Goal: Task Accomplishment & Management: Manage account settings

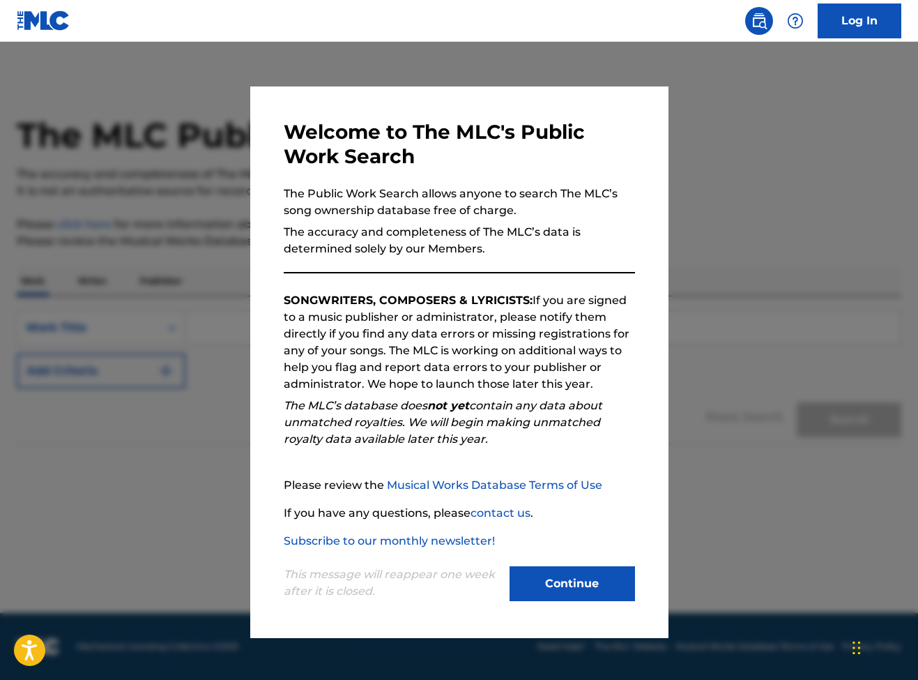
click at [565, 586] on button "Continue" at bounding box center [572, 583] width 125 height 35
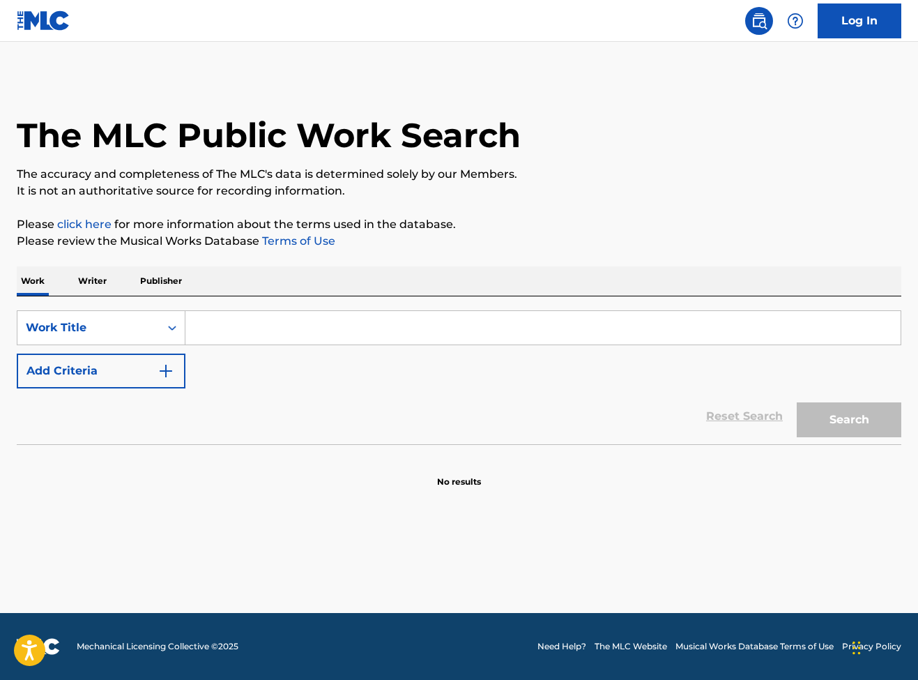
click at [861, 10] on link "Log In" at bounding box center [860, 20] width 84 height 35
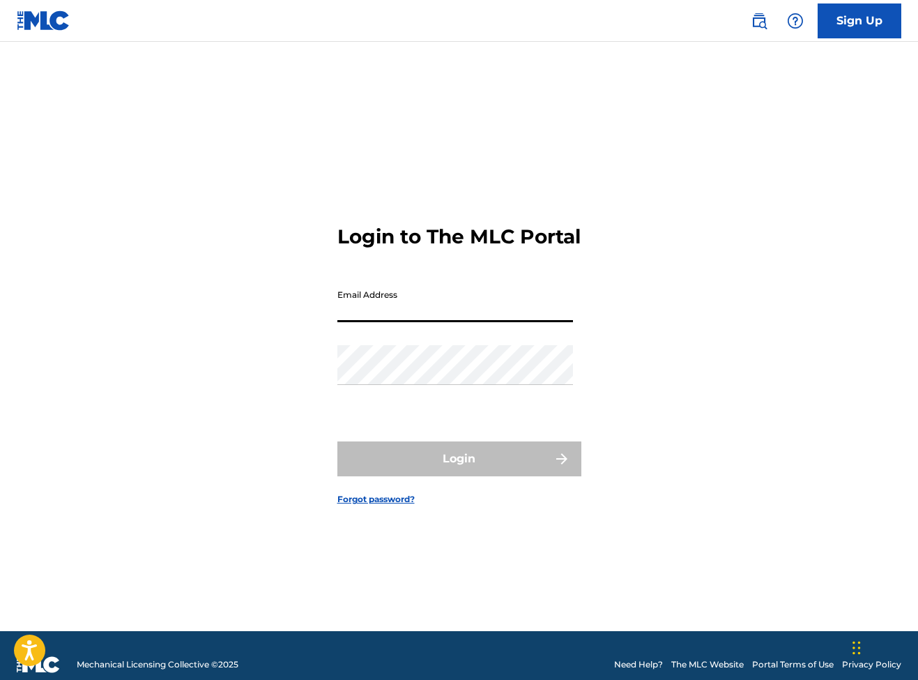
paste input "[EMAIL_ADDRESS][DOMAIN_NAME]"
type input "[EMAIL_ADDRESS][DOMAIN_NAME]"
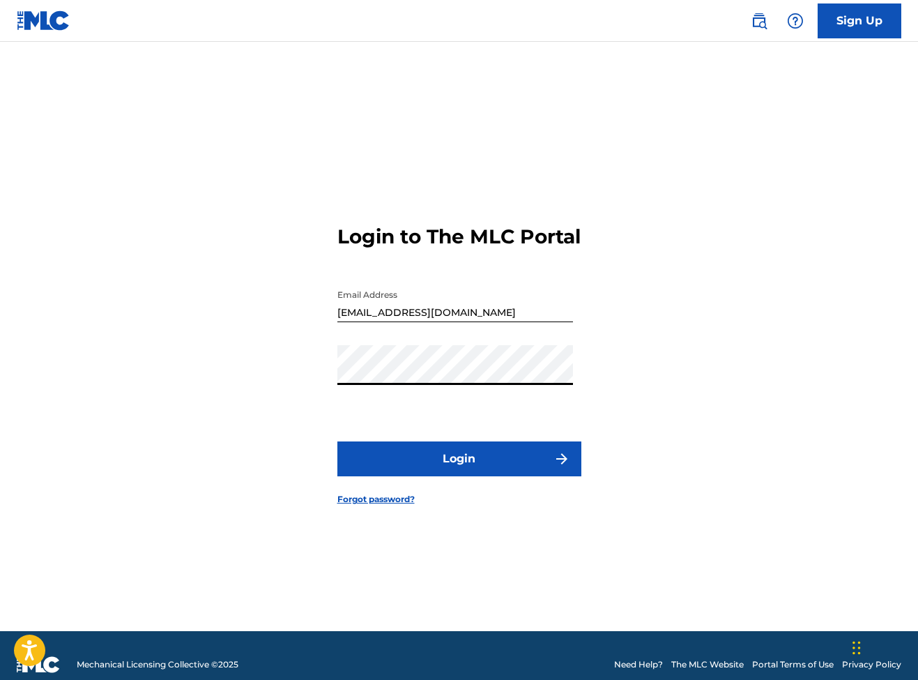
click at [459, 470] on button "Login" at bounding box center [459, 458] width 244 height 35
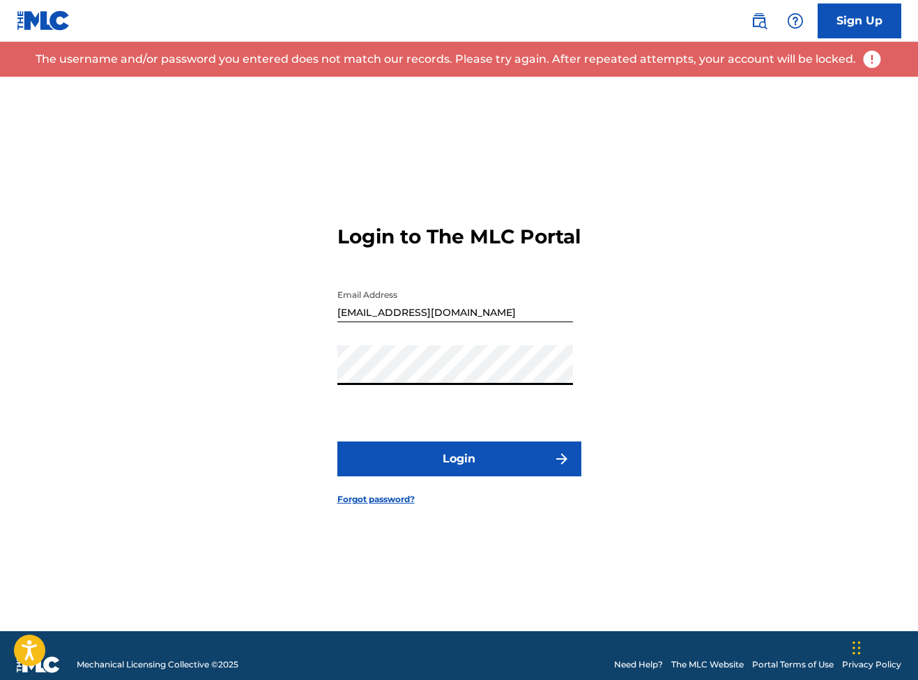
click at [240, 392] on div "Login to The MLC Portal Email Address [EMAIL_ADDRESS][DOMAIN_NAME] Password Log…" at bounding box center [459, 354] width 918 height 554
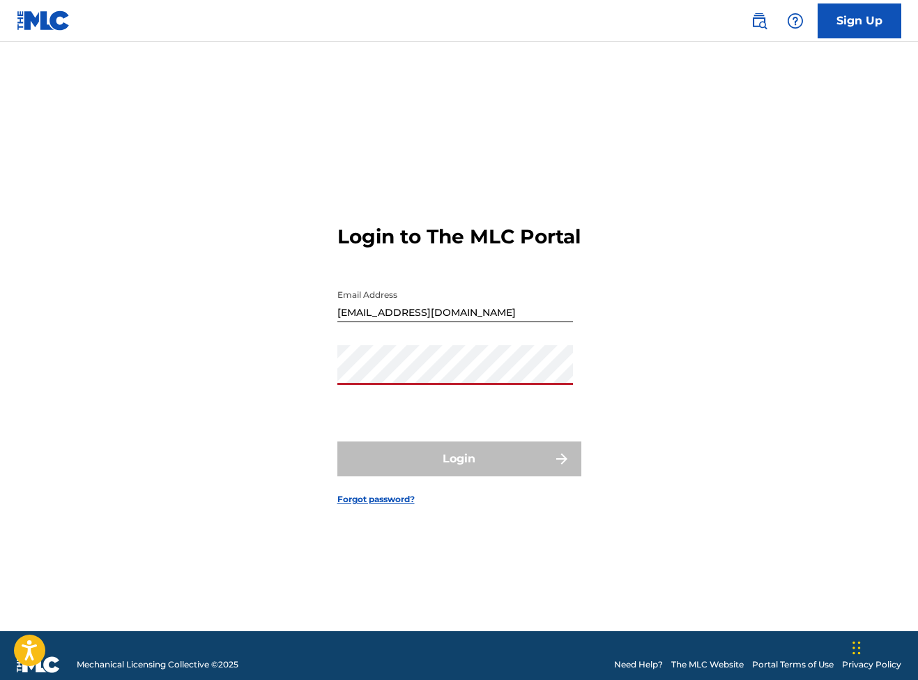
click at [275, 459] on div "Login to The MLC Portal Email Address [EMAIL_ADDRESS][DOMAIN_NAME] Password Log…" at bounding box center [459, 354] width 918 height 554
drag, startPoint x: 337, startPoint y: 322, endPoint x: 487, endPoint y: 322, distance: 149.9
click at [485, 322] on input "[EMAIL_ADDRESS][DOMAIN_NAME]" at bounding box center [455, 302] width 236 height 40
click at [669, 452] on div "Login to The MLC Portal Email Address [EMAIL_ADDRESS][DOMAIN_NAME] Password Log…" at bounding box center [459, 354] width 918 height 554
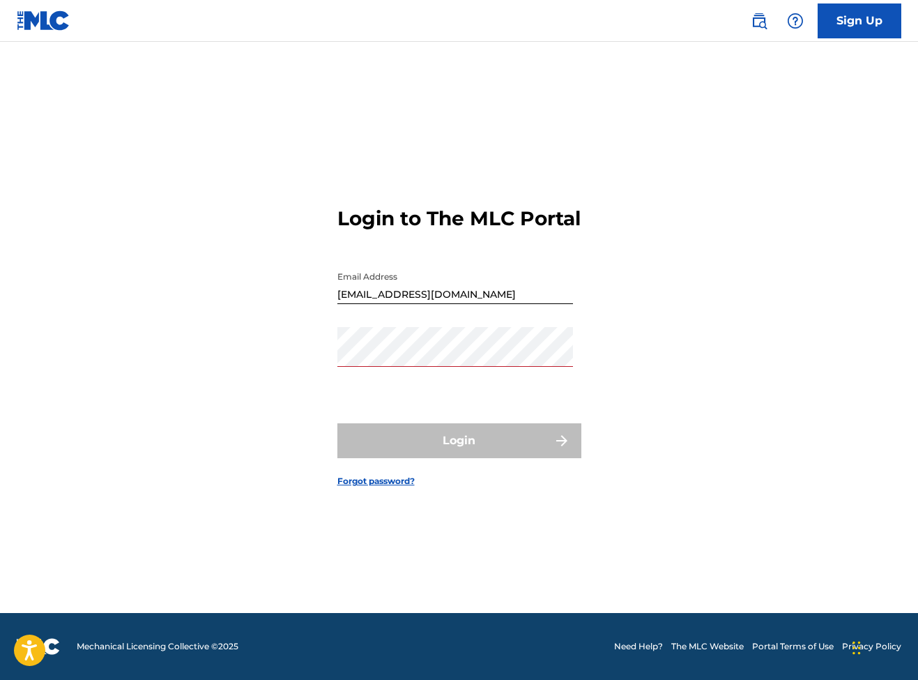
scroll to position [18, 0]
click at [687, 238] on div "Login to The MLC Portal Email Address [EMAIL_ADDRESS][DOMAIN_NAME] Password Log…" at bounding box center [459, 336] width 918 height 554
click at [669, 273] on div "Login to The MLC Portal Email Address [EMAIL_ADDRESS][DOMAIN_NAME] Password Log…" at bounding box center [459, 336] width 918 height 554
click at [664, 284] on div "Login to The MLC Portal Email Address [EMAIL_ADDRESS][DOMAIN_NAME] Password Log…" at bounding box center [459, 336] width 918 height 554
click at [503, 304] on input "[EMAIL_ADDRESS][DOMAIN_NAME]" at bounding box center [455, 284] width 236 height 40
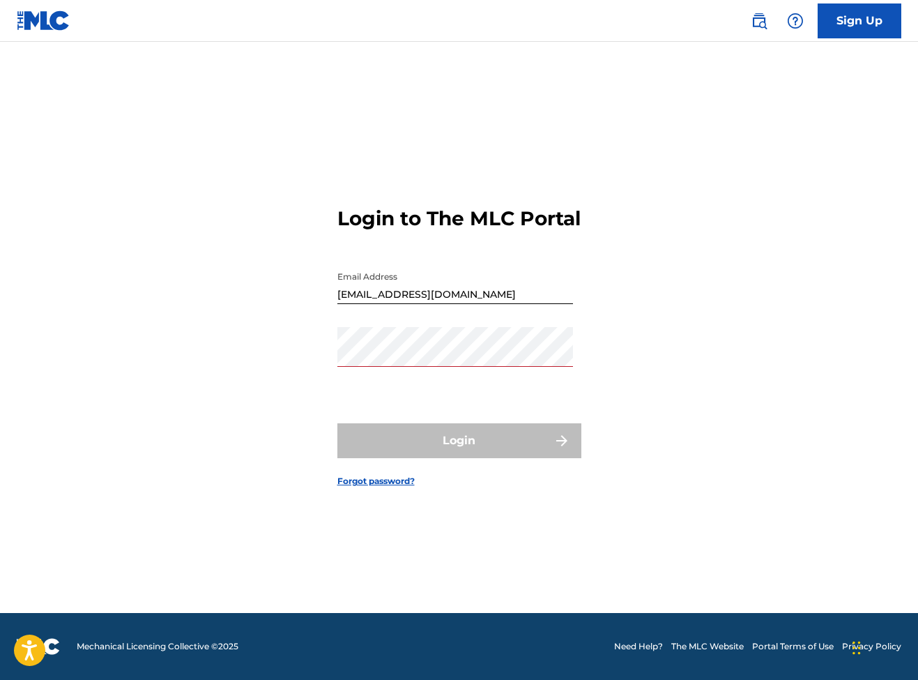
click at [503, 304] on input "[EMAIL_ADDRESS][DOMAIN_NAME]" at bounding box center [455, 284] width 236 height 40
click at [503, 304] on input "Email Address" at bounding box center [455, 284] width 236 height 40
click at [468, 304] on input "Email Address" at bounding box center [455, 284] width 236 height 40
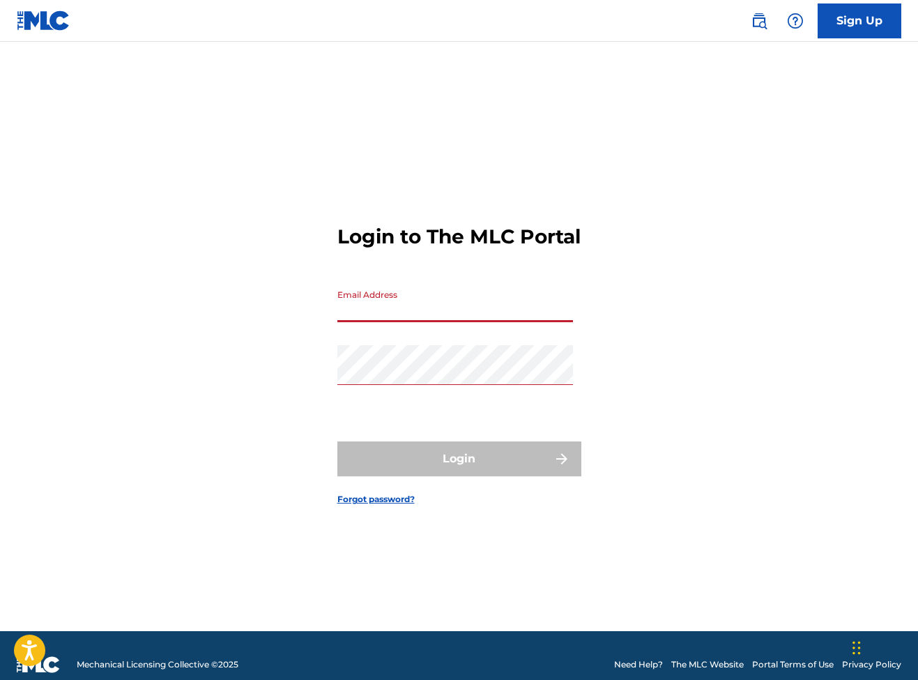
scroll to position [0, 0]
click at [372, 505] on link "Forgot password?" at bounding box center [375, 499] width 77 height 13
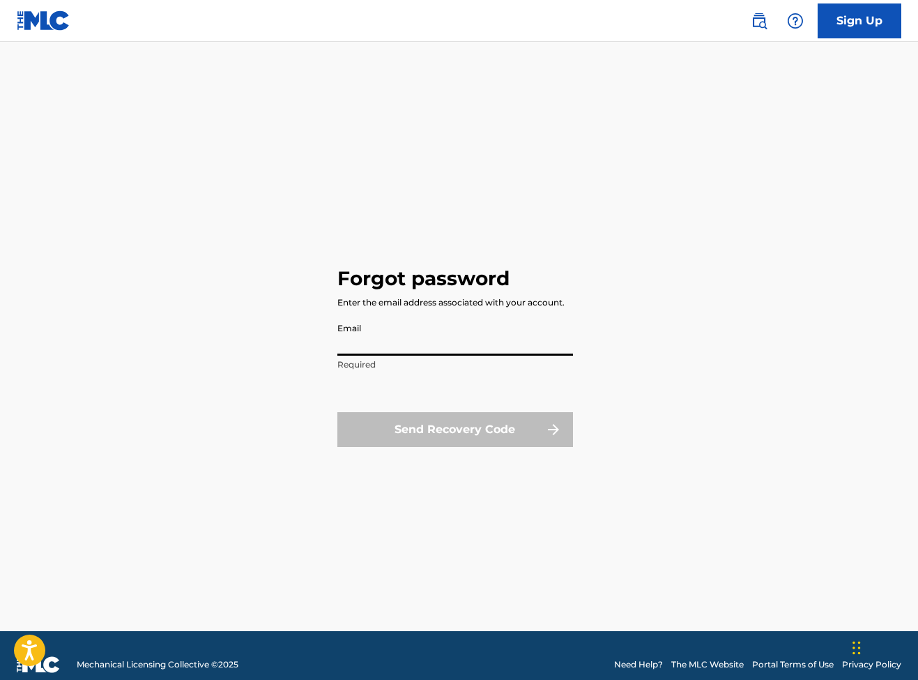
paste input "[EMAIL_ADDRESS][DOMAIN_NAME]"
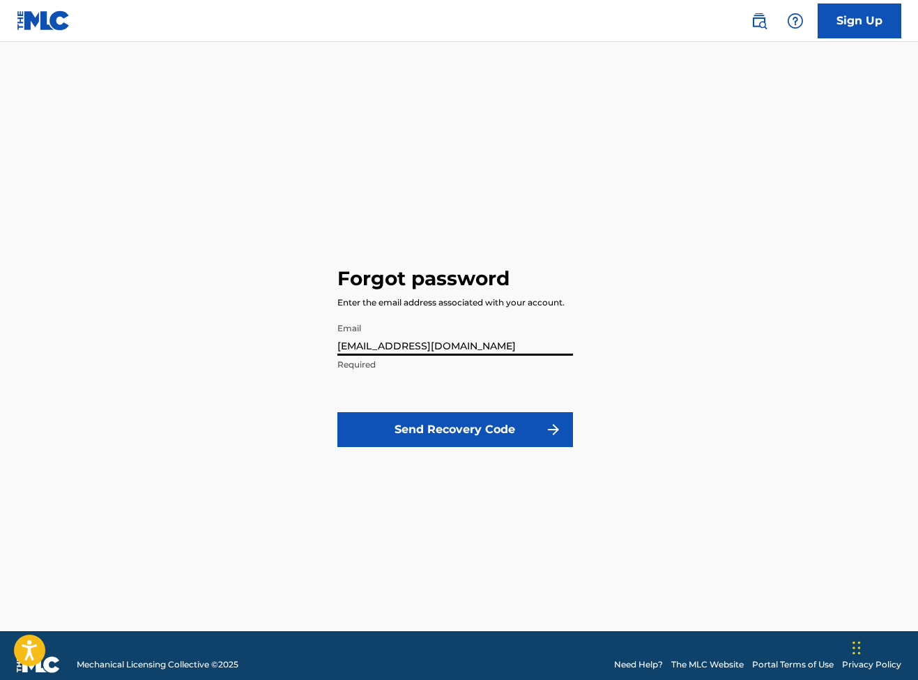
type input "[EMAIL_ADDRESS][DOMAIN_NAME]"
click at [420, 429] on button "Send Recovery Code" at bounding box center [455, 429] width 236 height 35
